Goal: Task Accomplishment & Management: Manage account settings

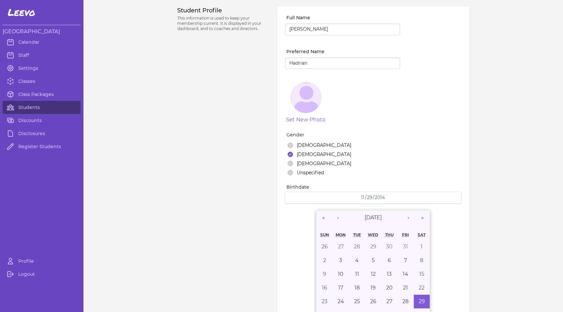
select select "MT"
select select "2"
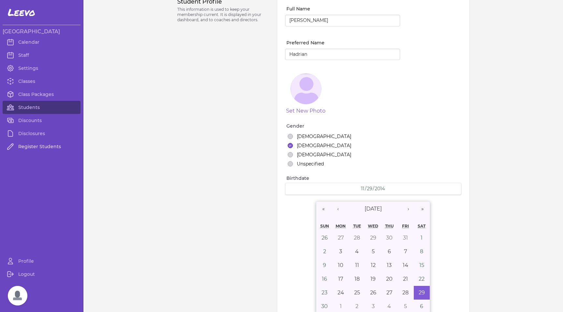
scroll to position [10, 0]
click at [32, 108] on link "Students" at bounding box center [42, 107] width 78 height 13
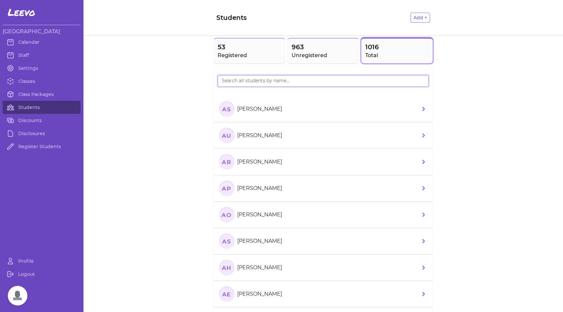
click at [249, 82] on input "search" at bounding box center [323, 81] width 211 height 12
paste input "Ruuno"
type input "Ruuno"
click at [225, 111] on text "RP" at bounding box center [226, 108] width 9 height 7
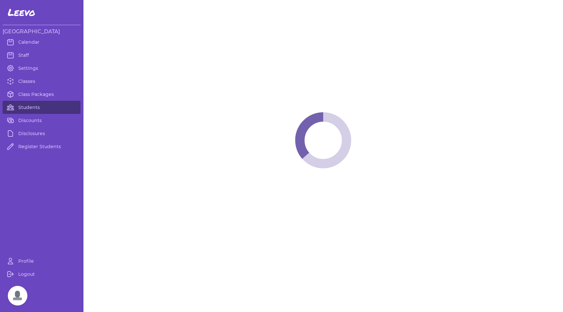
select select "MT"
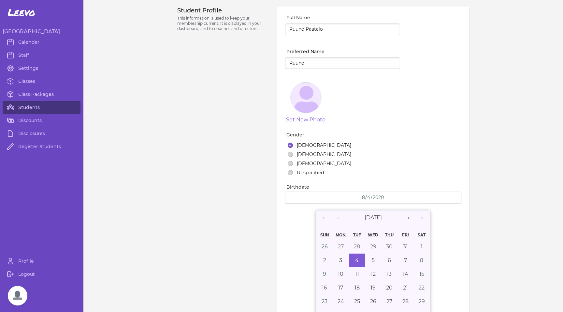
select select "1"
click at [23, 67] on link "Settings" at bounding box center [42, 68] width 78 height 13
select select "MT"
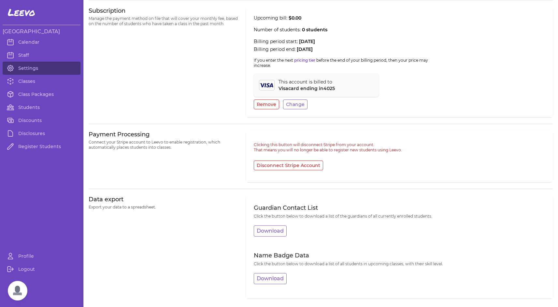
scroll to position [246, 0]
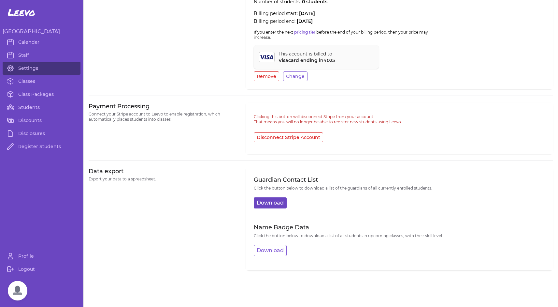
click at [266, 202] on button "Download" at bounding box center [270, 202] width 33 height 11
click at [28, 107] on link "Students" at bounding box center [42, 107] width 78 height 13
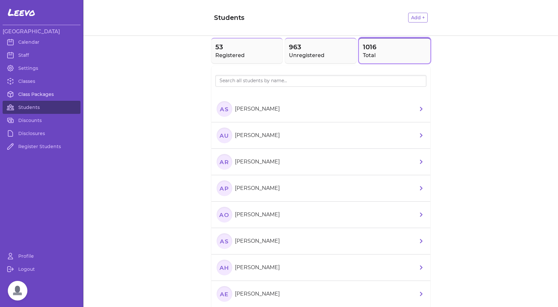
click at [37, 95] on link "Class Packages" at bounding box center [42, 94] width 78 height 13
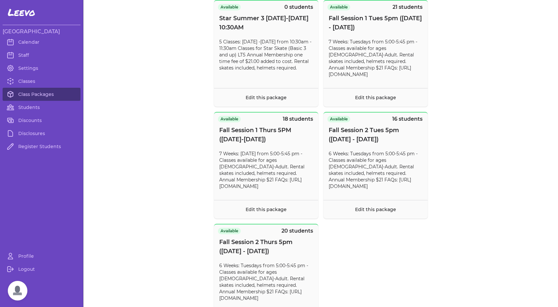
scroll to position [738, 0]
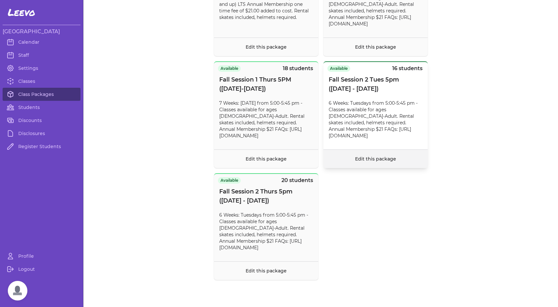
click at [374, 162] on link "Edit this package" at bounding box center [375, 159] width 41 height 6
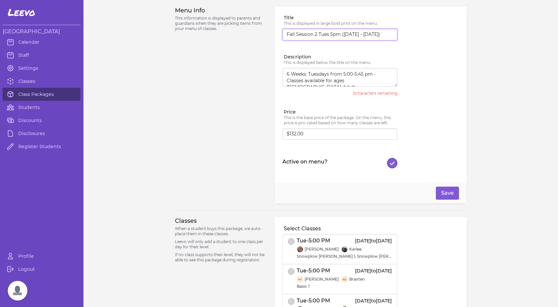
click at [378, 35] on input "Fall Session 2 Tues 5pm ([DATE] - [DATE])" at bounding box center [340, 35] width 115 height 12
type input "Fall Session 2 Tues 5pm ([DATE] - [DATE])"
click at [447, 190] on button "Save" at bounding box center [447, 192] width 23 height 13
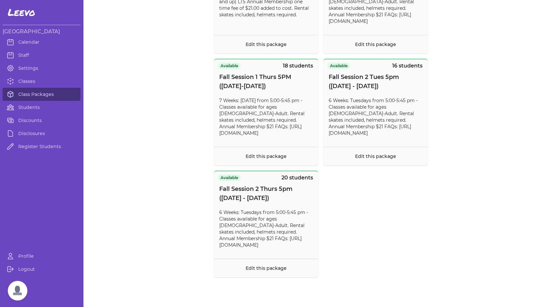
scroll to position [751, 0]
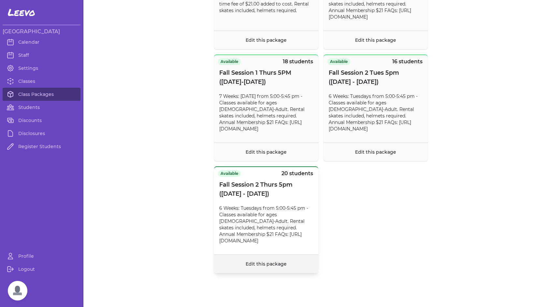
click at [266, 264] on link "Edit this package" at bounding box center [266, 264] width 41 height 6
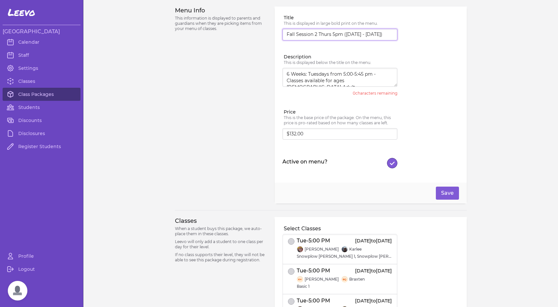
click at [376, 34] on input "Fall Session 2 Thurs 5pm ([DATE] - [DATE])" at bounding box center [340, 35] width 115 height 12
type input "Fall Session 2 Thurs 5pm ([DATE] - [DATE])"
click at [452, 194] on button "Save" at bounding box center [447, 192] width 23 height 13
